Goal: Task Accomplishment & Management: Use online tool/utility

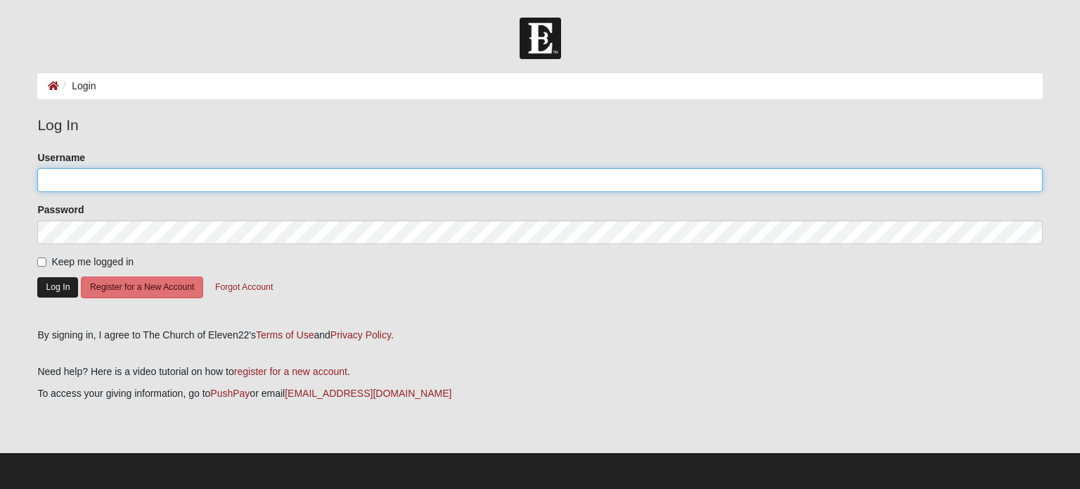
type input "JCostley60"
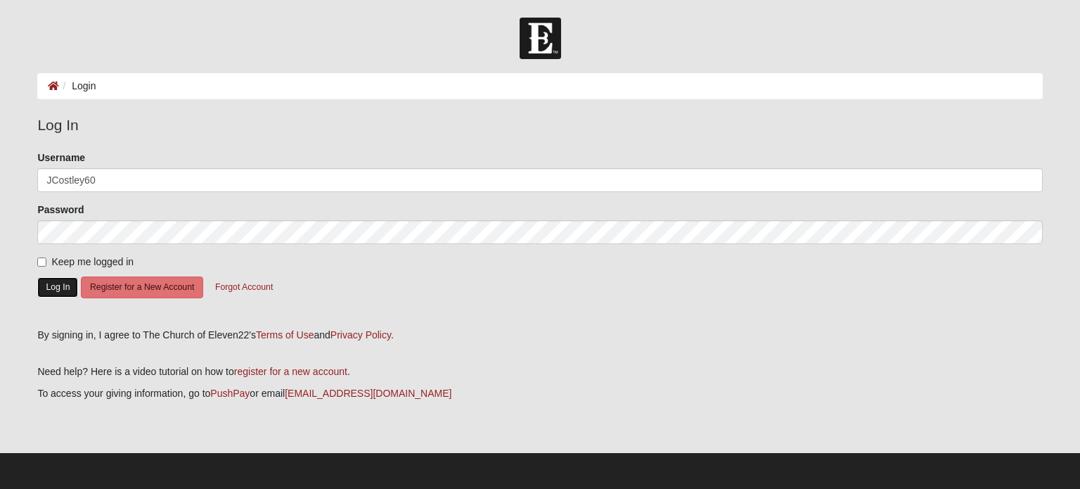
click at [42, 283] on button "Log In" at bounding box center [57, 287] width 41 height 20
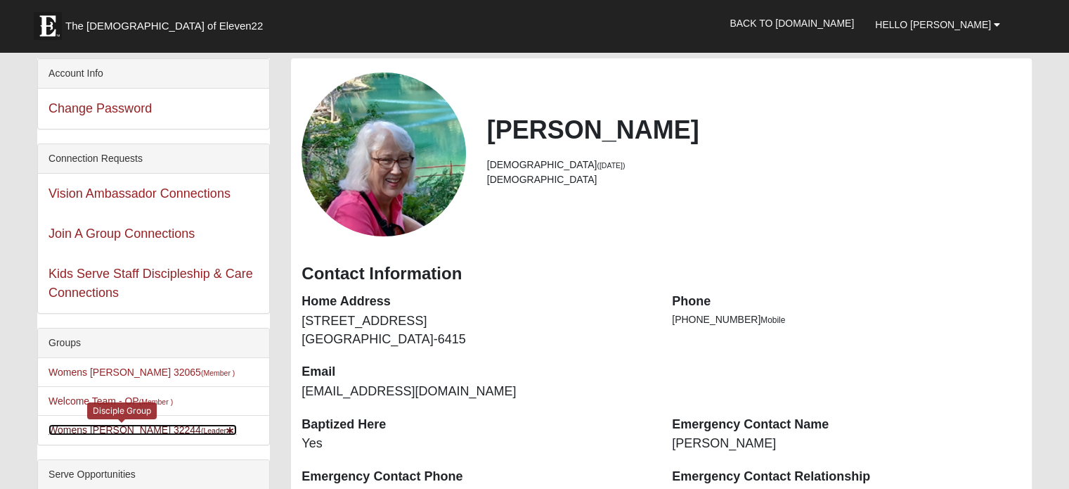
click at [106, 427] on link "Womens Costley 32244 (Leader )" at bounding box center [143, 429] width 188 height 11
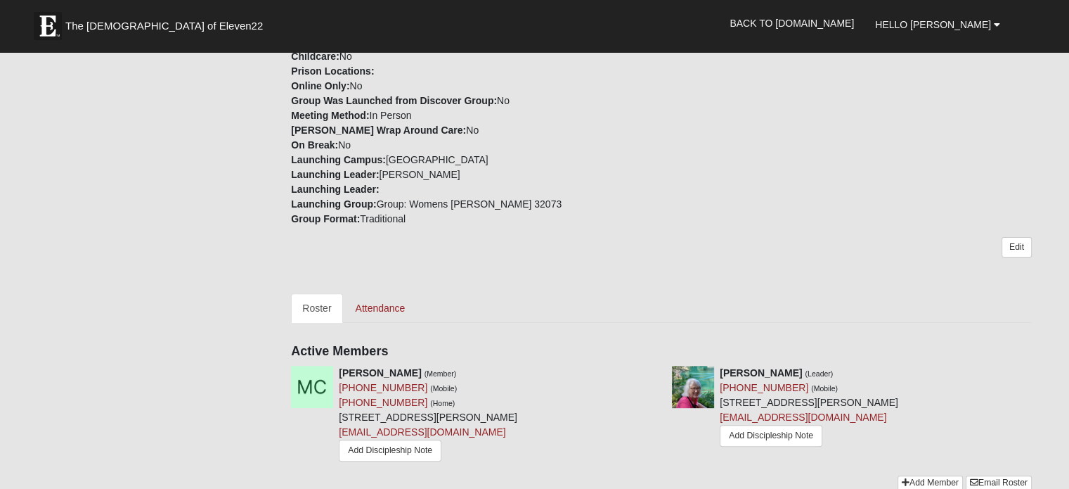
scroll to position [450, 0]
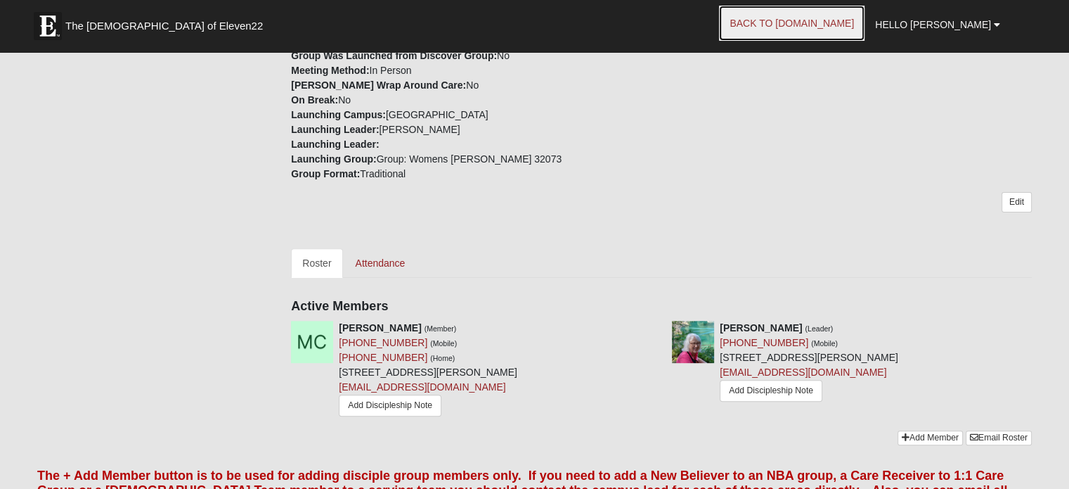
click at [824, 22] on link "Back to COE22.com" at bounding box center [792, 23] width 146 height 35
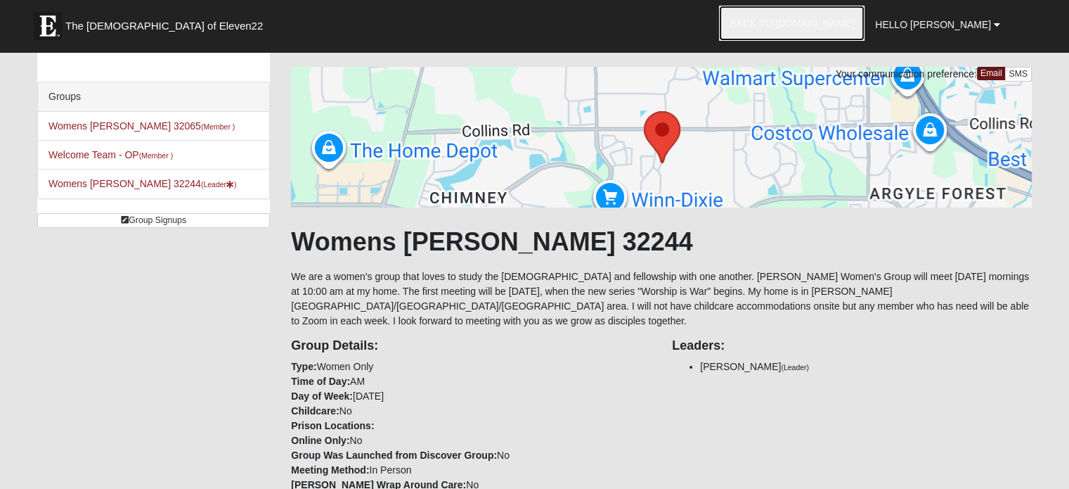
scroll to position [0, 0]
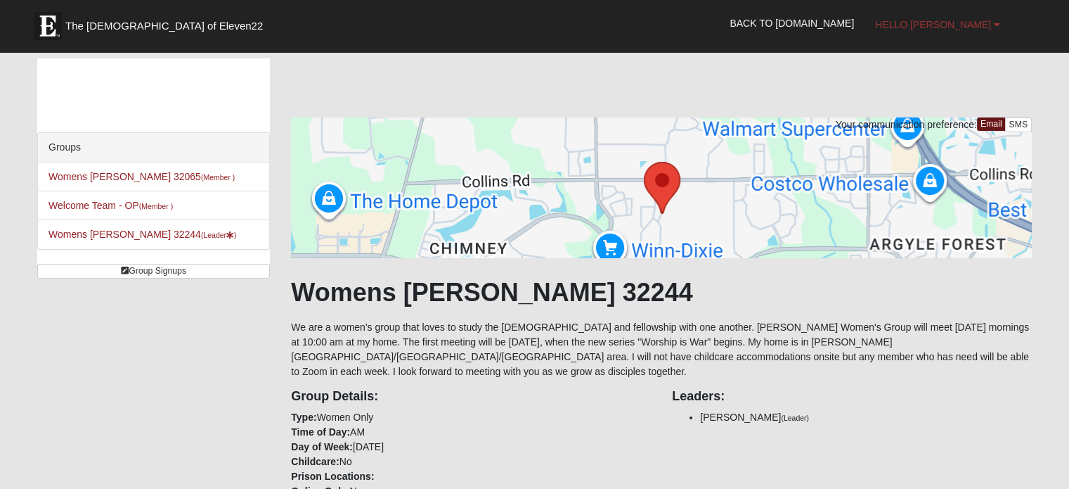
click at [946, 25] on span "Hello [PERSON_NAME]" at bounding box center [933, 24] width 116 height 11
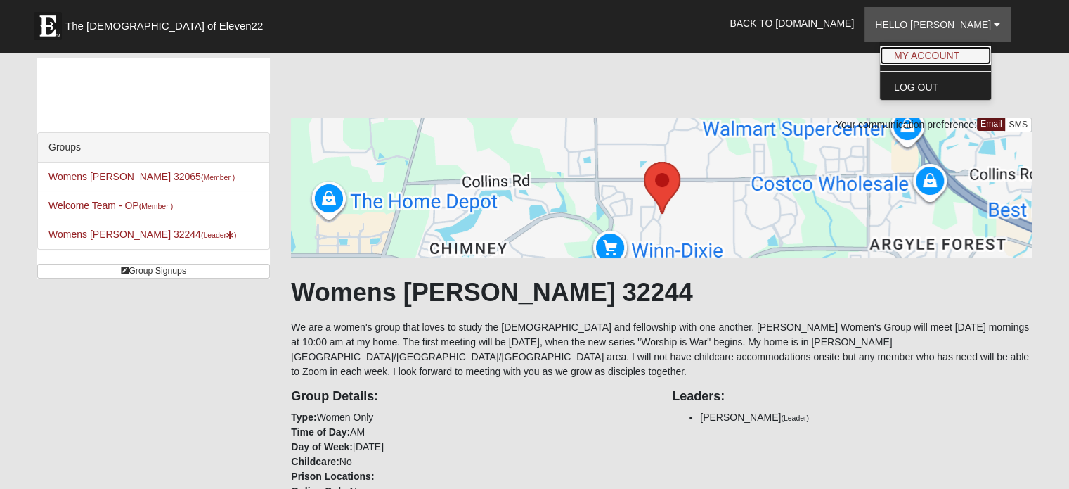
click at [946, 54] on link "My Account" at bounding box center [935, 55] width 111 height 18
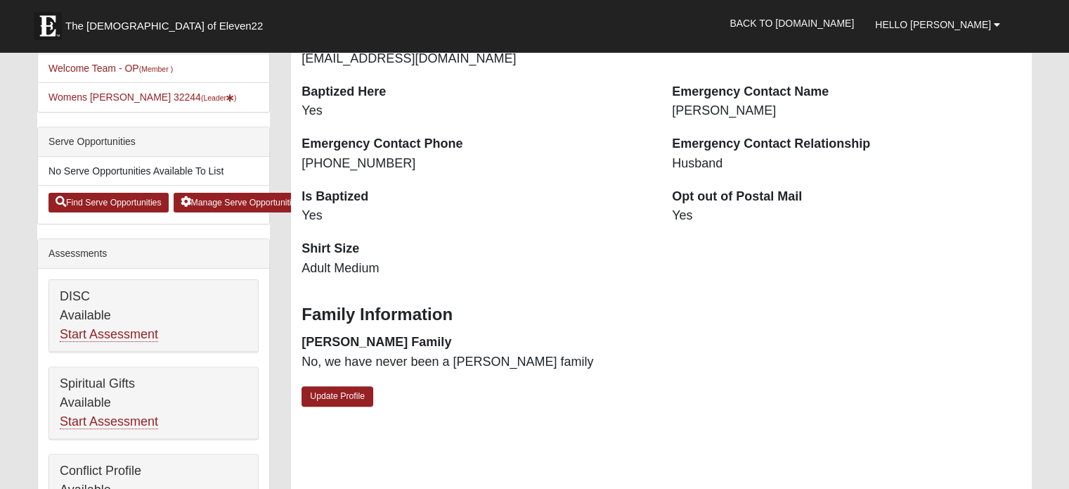
scroll to position [366, 0]
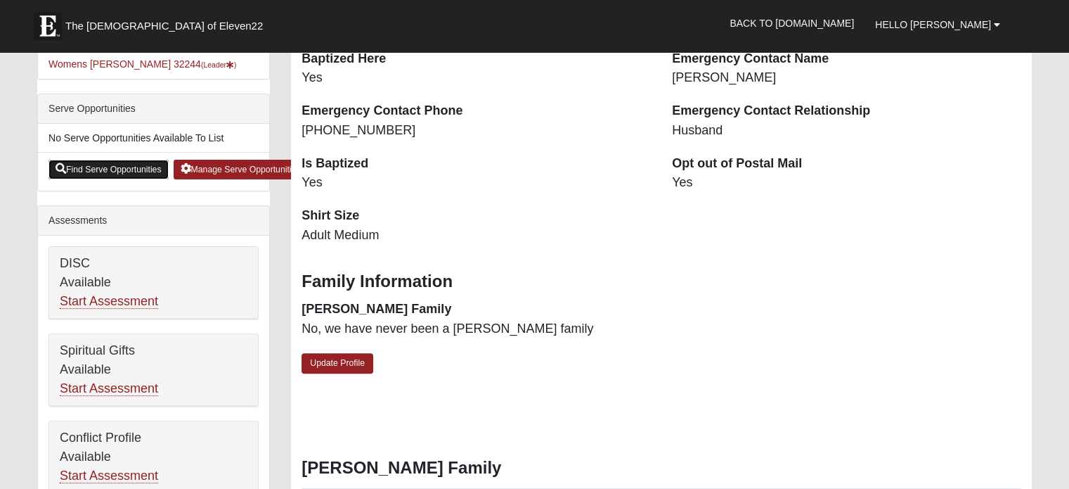
click at [122, 169] on link "Find Serve Opportunities" at bounding box center [109, 170] width 120 height 20
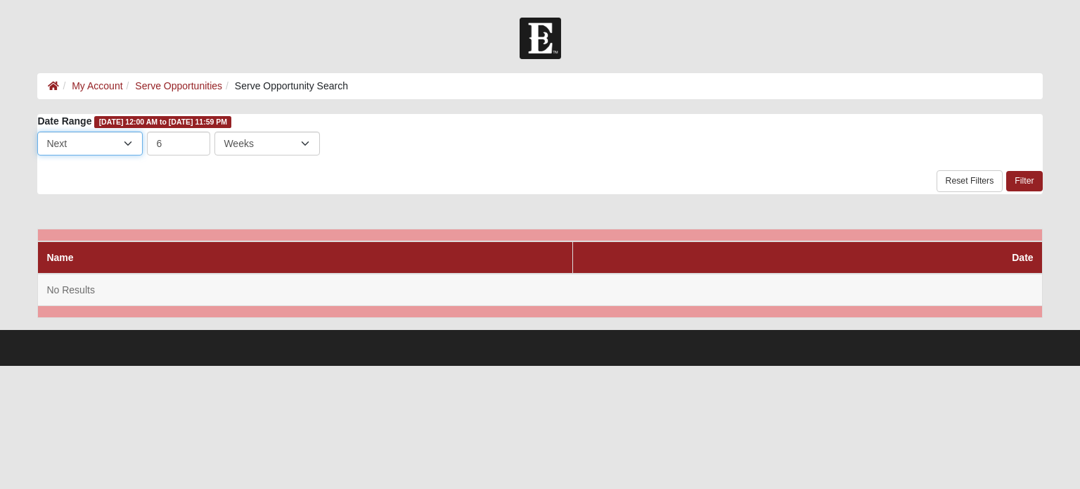
click at [127, 137] on select "Last Next" at bounding box center [89, 143] width 105 height 24
click at [260, 210] on div "Name Date No Results" at bounding box center [539, 263] width 1005 height 110
